Goal: Transaction & Acquisition: Purchase product/service

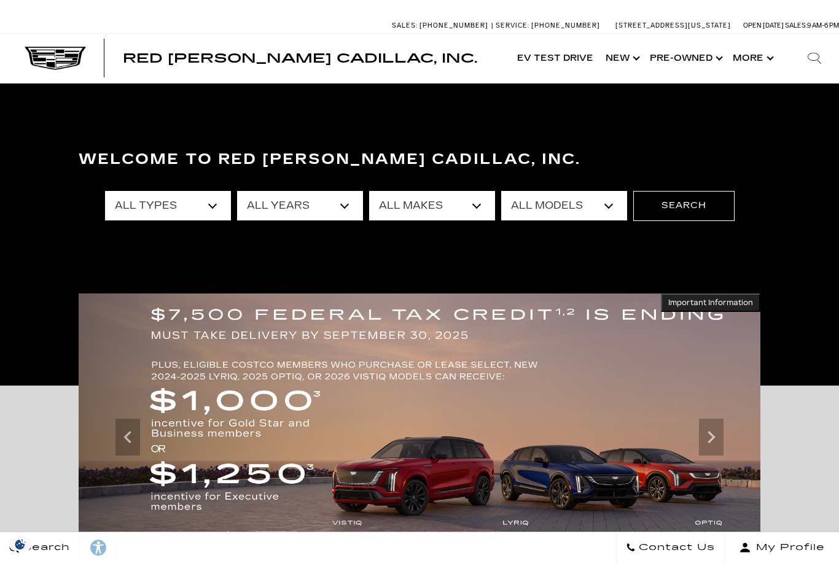
click at [467, 212] on select "All Makes Audi BMW Cadillac Chevrolet Ford GMC Jeep Lexus Subaru Toyota Volkswa…" at bounding box center [432, 205] width 126 height 29
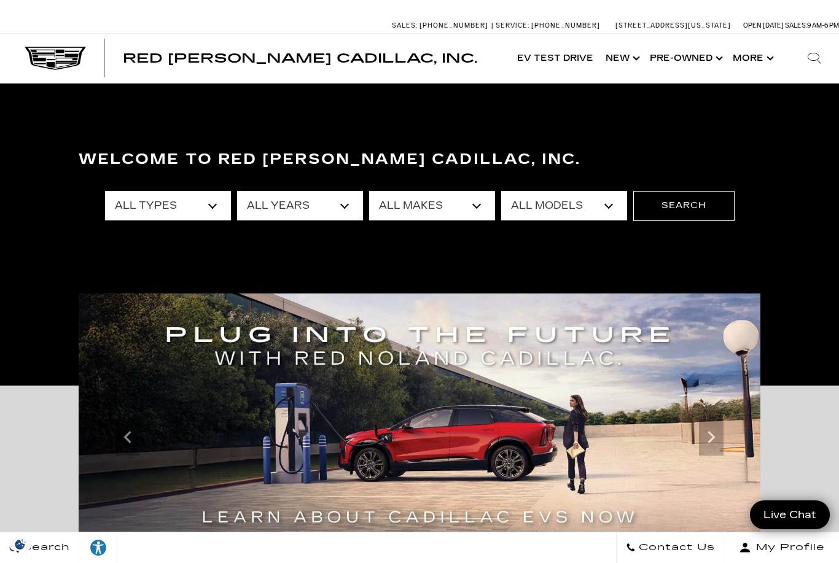
click at [476, 210] on select "All Makes Audi BMW Cadillac Chevrolet Ford GMC Jeep Lexus Subaru Toyota Volkswa…" at bounding box center [432, 205] width 126 height 29
select select "Cadillac"
click at [569, 215] on select "All Models CT4 CT5 Escalade Escalade ESV ESCALADE IQ ESCALADE IQL LYRIQ OPTIQ V…" at bounding box center [564, 205] width 126 height 29
click at [587, 203] on select "All Models CT4 CT5 Escalade Escalade ESV ESCALADE IQ ESCALADE IQL LYRIQ OPTIQ V…" at bounding box center [564, 205] width 126 height 29
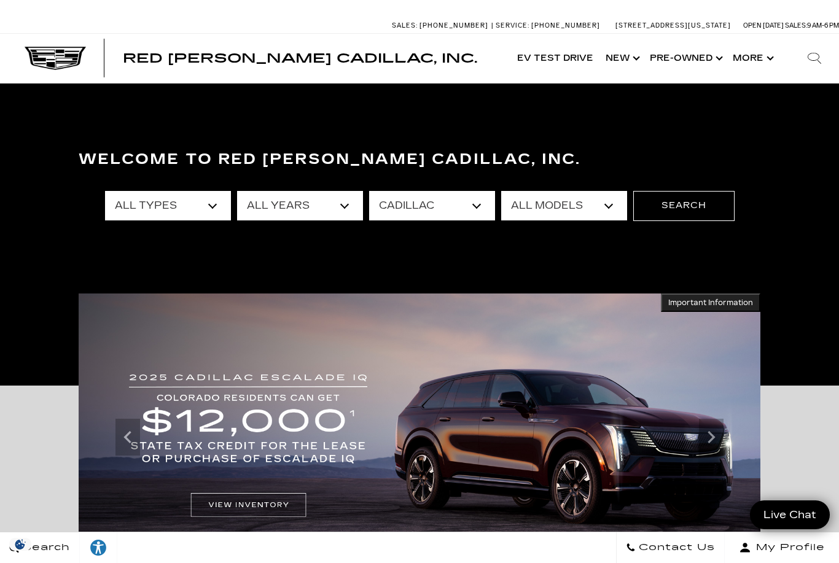
select select "Escalade"
click at [687, 209] on button "Search" at bounding box center [683, 205] width 101 height 29
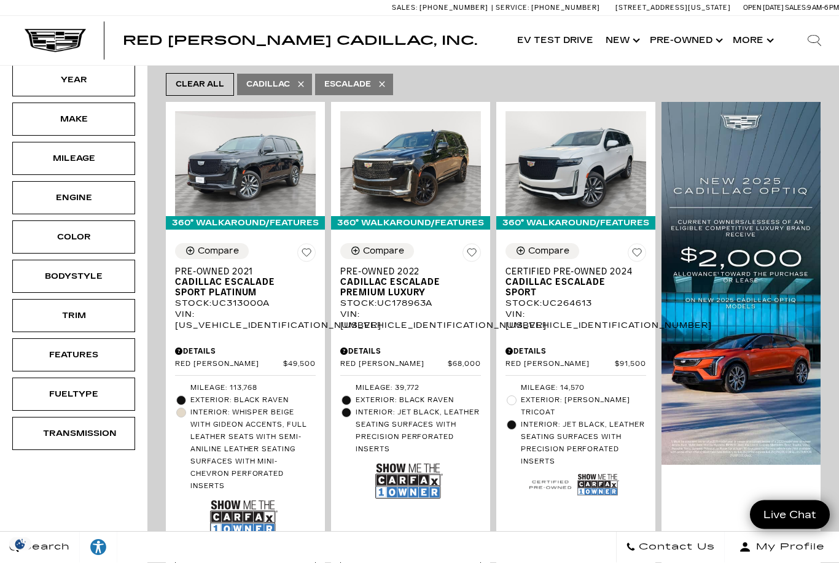
scroll to position [262, 0]
click at [574, 277] on span "Cadillac Escalade Sport" at bounding box center [570, 287] width 131 height 21
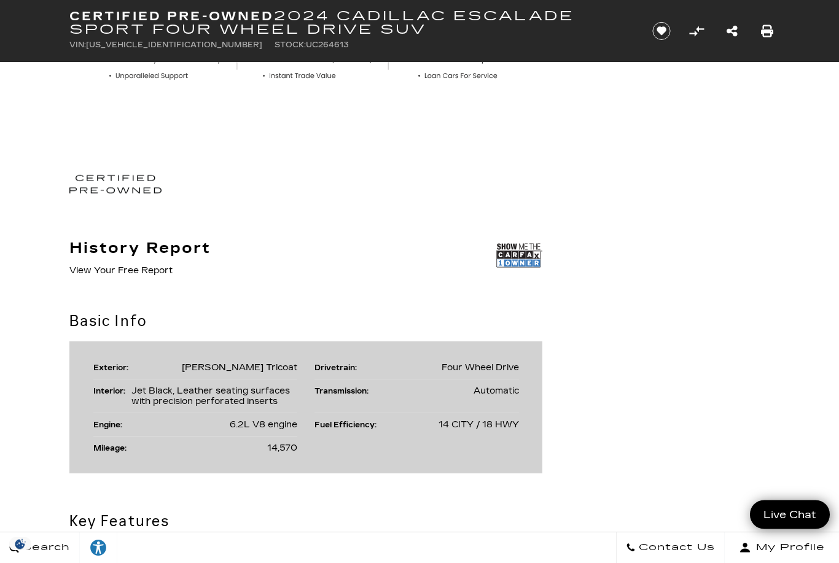
scroll to position [698, 0]
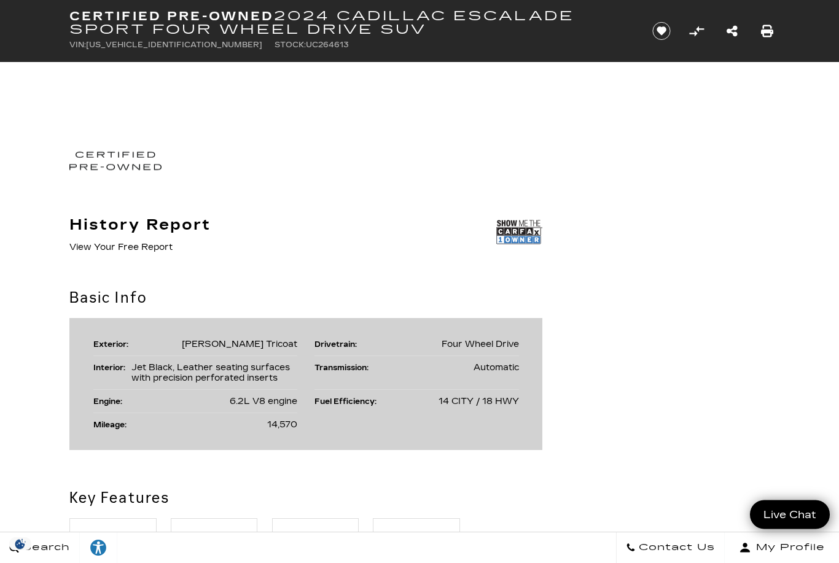
click at [523, 233] on img at bounding box center [519, 232] width 46 height 31
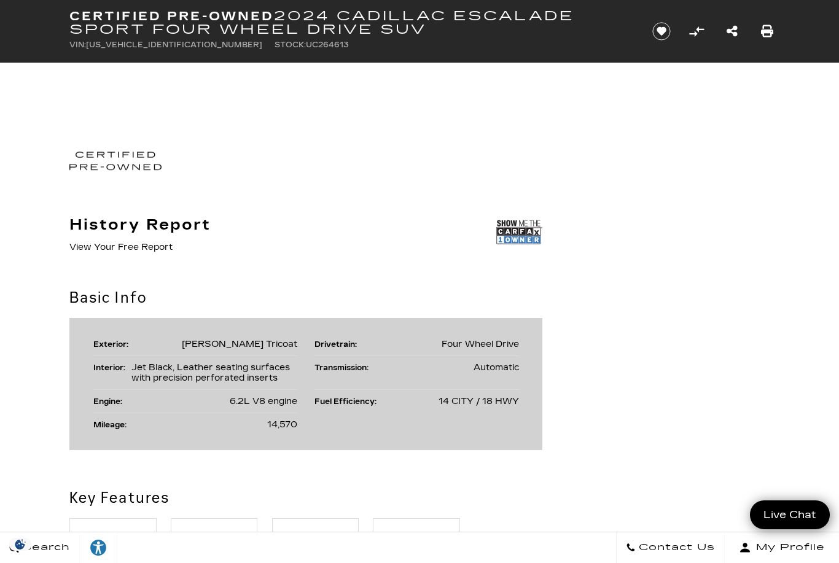
scroll to position [718, 0]
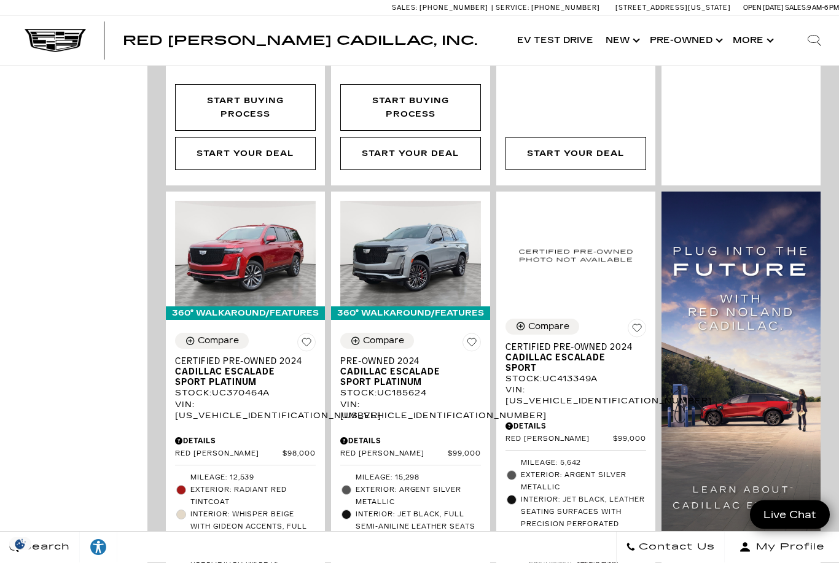
scroll to position [737, 0]
click at [402, 366] on span "Cadillac Escalade Sport Platinum" at bounding box center [405, 376] width 131 height 21
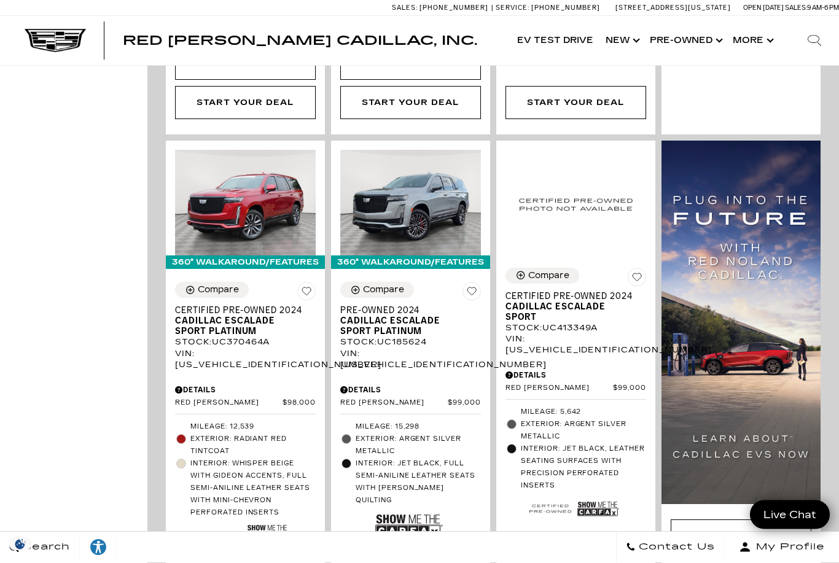
scroll to position [788, 0]
click at [265, 522] on img at bounding box center [268, 536] width 42 height 28
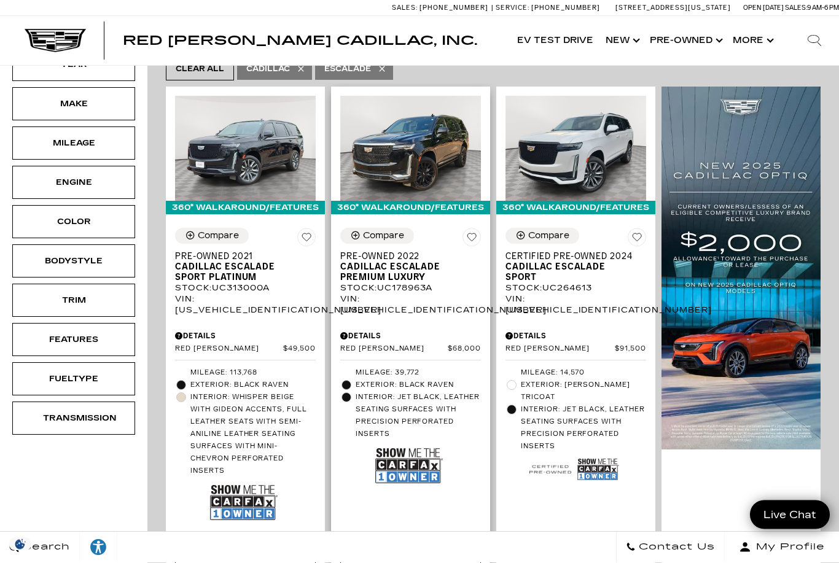
scroll to position [277, 0]
click at [418, 443] on img at bounding box center [409, 465] width 68 height 45
click at [230, 480] on img at bounding box center [244, 502] width 68 height 45
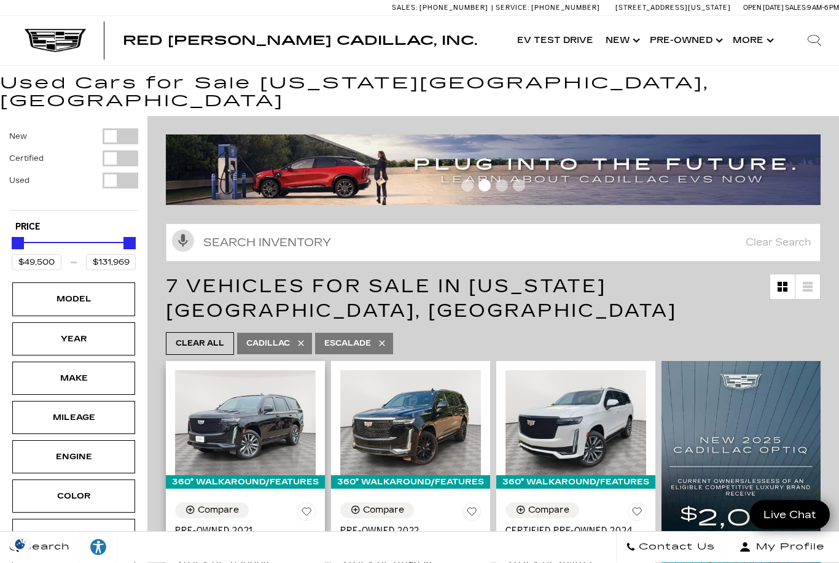
scroll to position [0, 0]
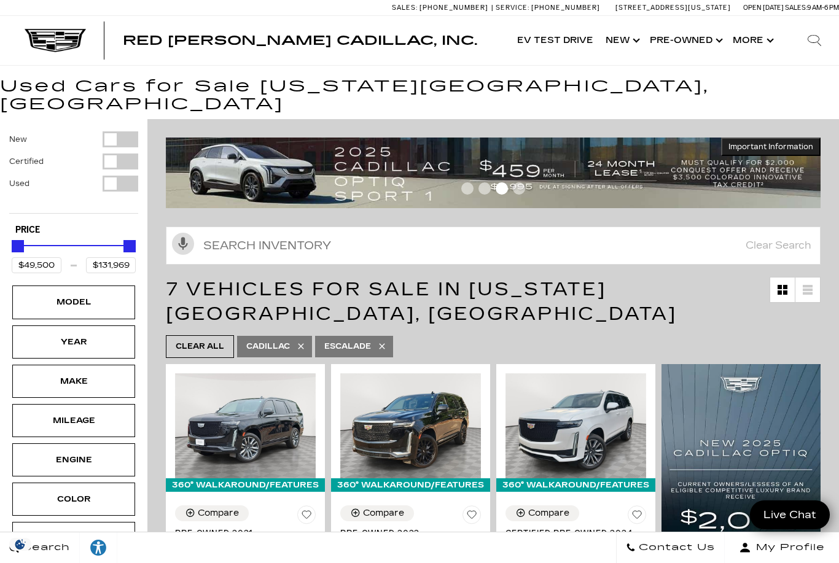
click at [383, 343] on icon at bounding box center [382, 346] width 6 height 6
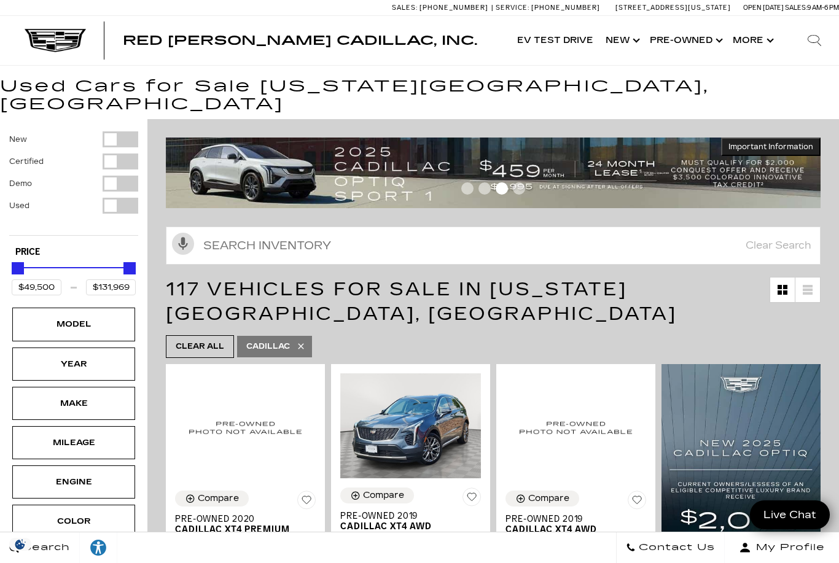
type input "$18,500"
type input "$158,810"
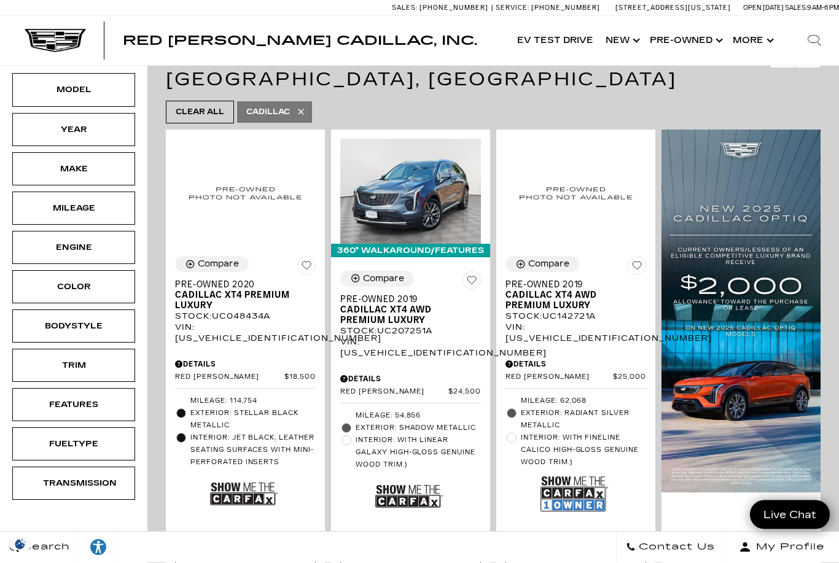
scroll to position [235, 0]
click at [581, 471] on img at bounding box center [574, 493] width 68 height 45
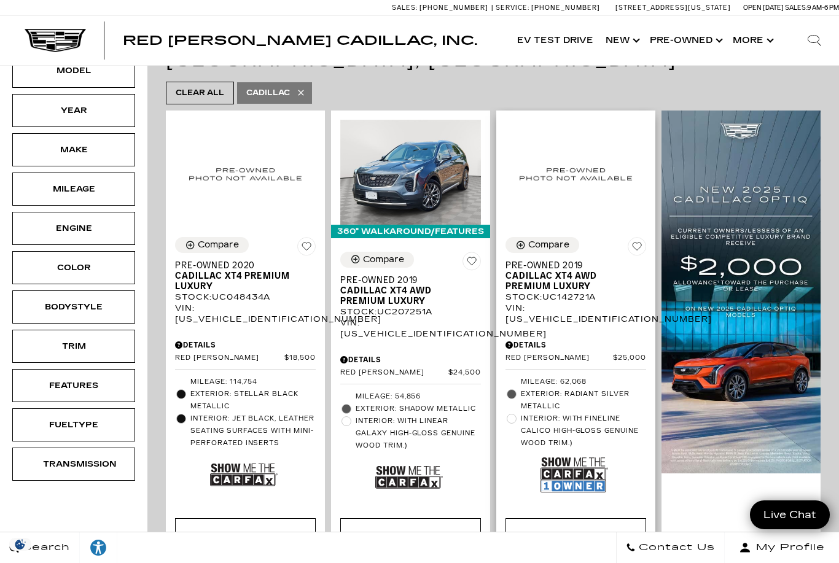
scroll to position [254, 0]
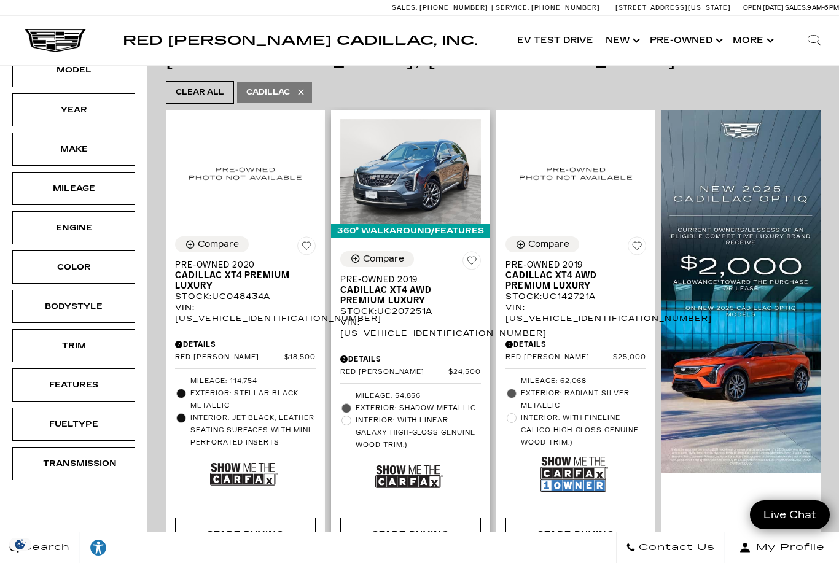
click at [436, 454] on img at bounding box center [409, 476] width 68 height 45
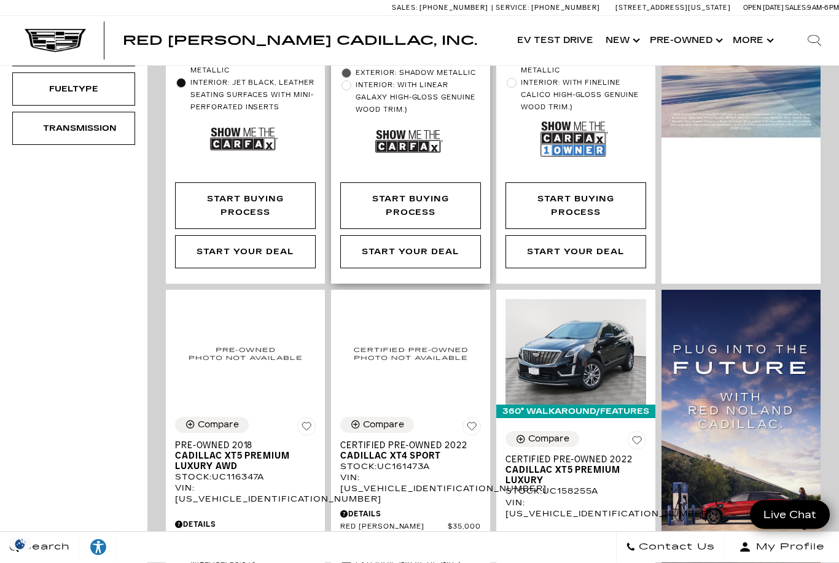
scroll to position [0, 0]
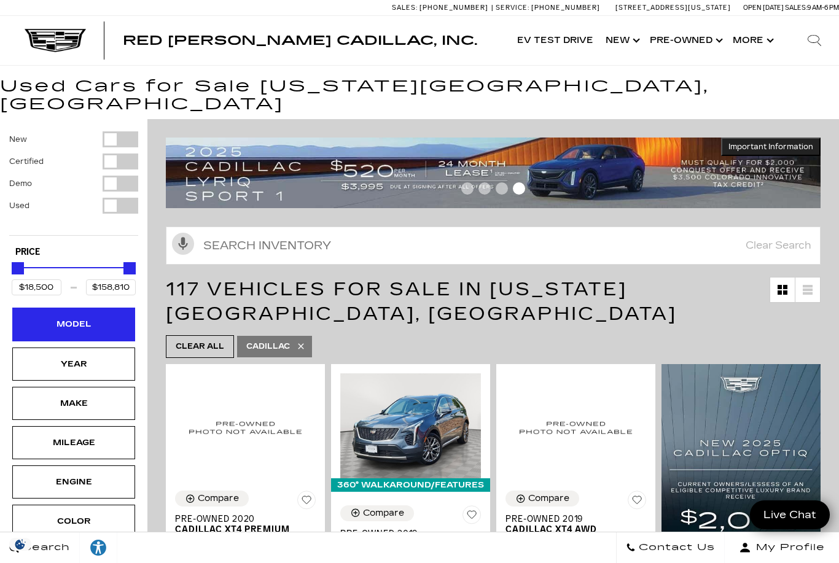
click at [98, 317] on div "Model" at bounding box center [73, 324] width 61 height 14
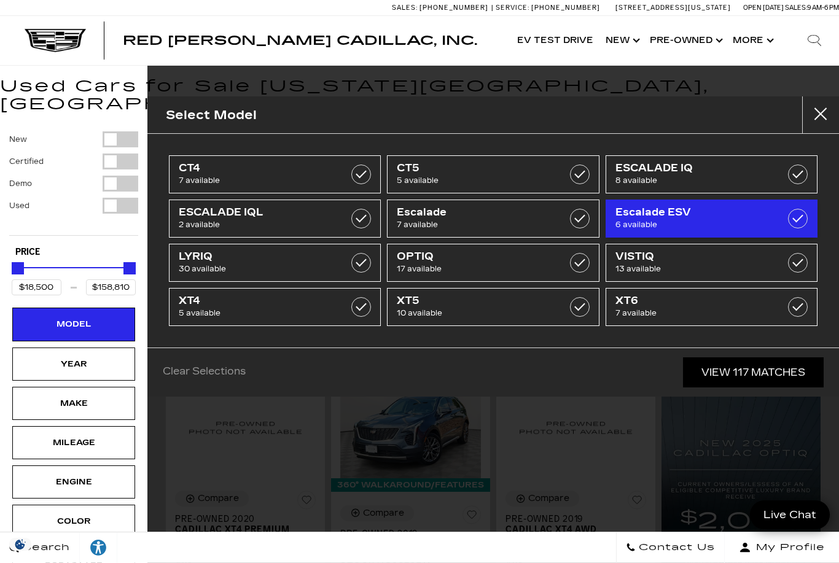
click at [703, 225] on span "6 available" at bounding box center [696, 225] width 163 height 12
type input "$59,500"
type input "$143,269"
checkbox input "true"
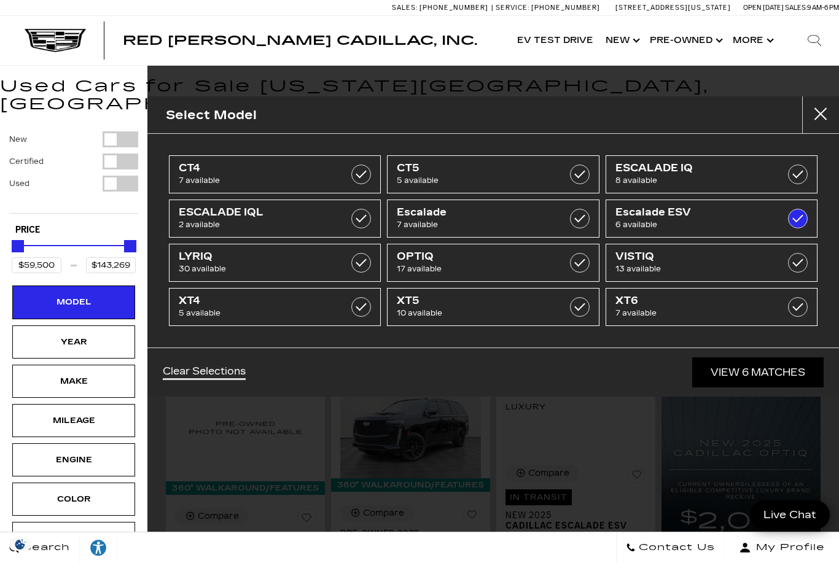
click at [774, 374] on link "View 6 Matches" at bounding box center [757, 372] width 131 height 30
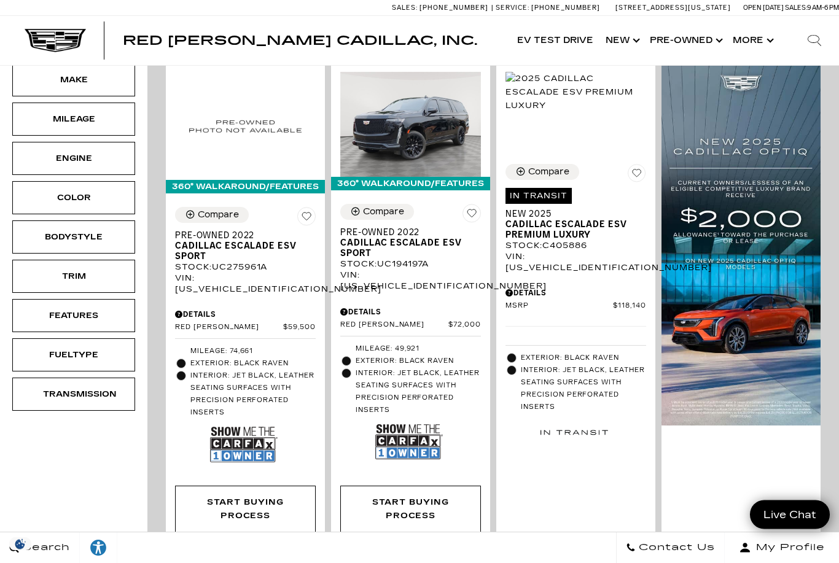
scroll to position [295, 0]
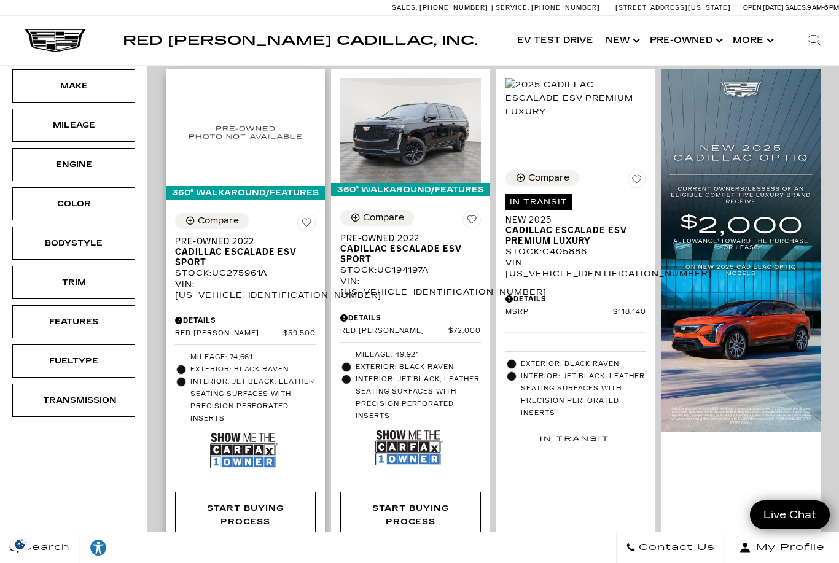
click at [247, 428] on img at bounding box center [244, 450] width 68 height 45
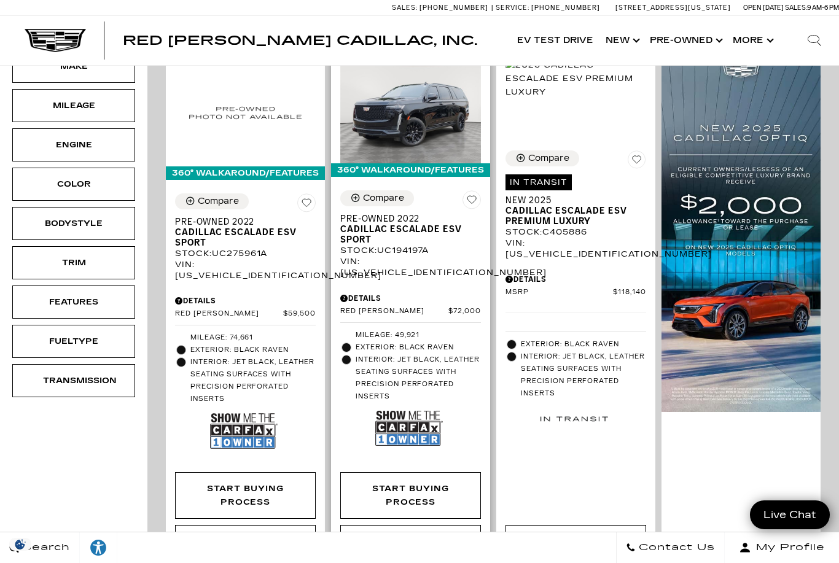
click at [414, 406] on img at bounding box center [409, 428] width 68 height 45
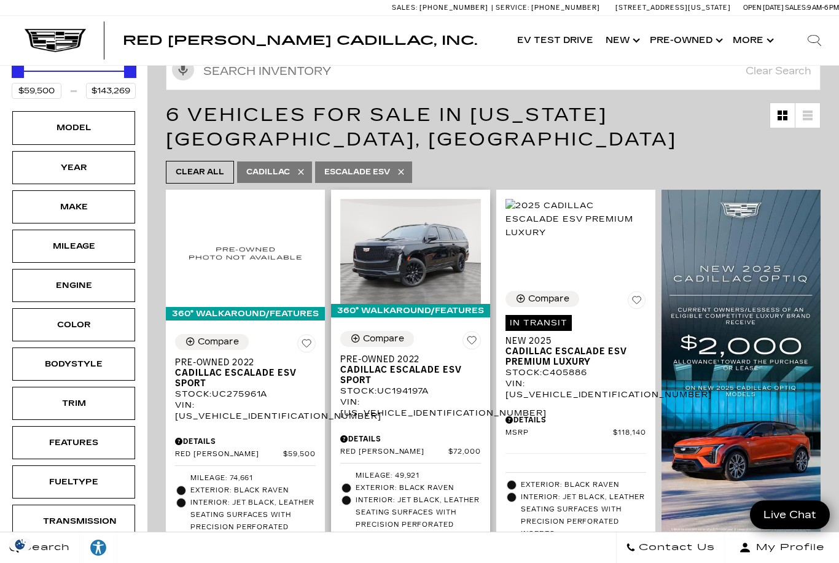
scroll to position [0, 0]
